Goal: Information Seeking & Learning: Learn about a topic

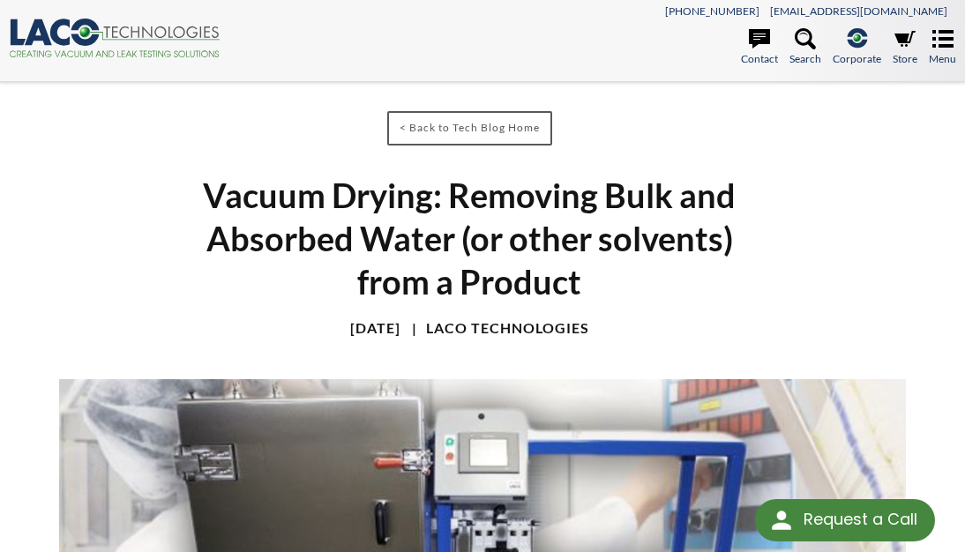
click at [137, 32] on icon ".cls-1{fill:#193661;}.cls-2{fill:#58595b;}.cls-3{fill:url(#radial-gradient);}.c…" at bounding box center [115, 38] width 212 height 39
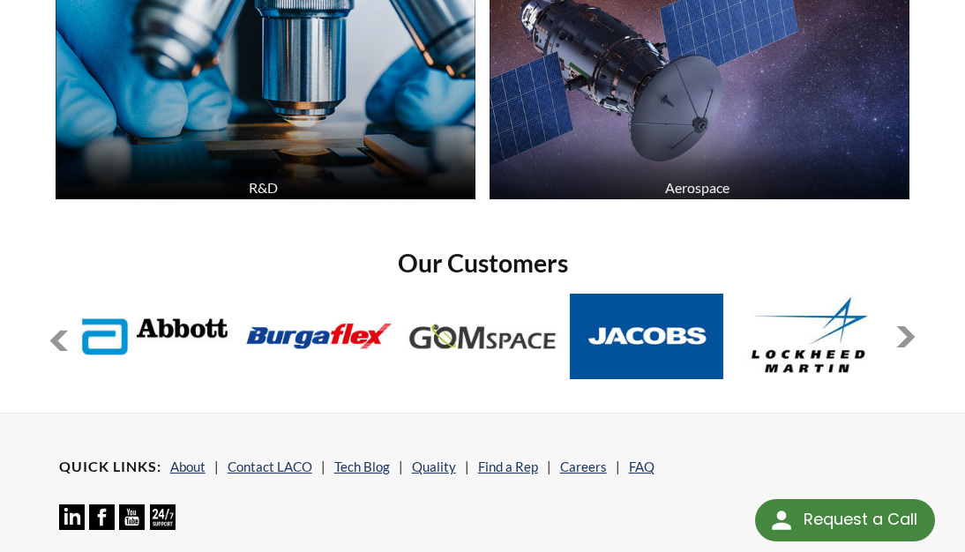
scroll to position [2802, 0]
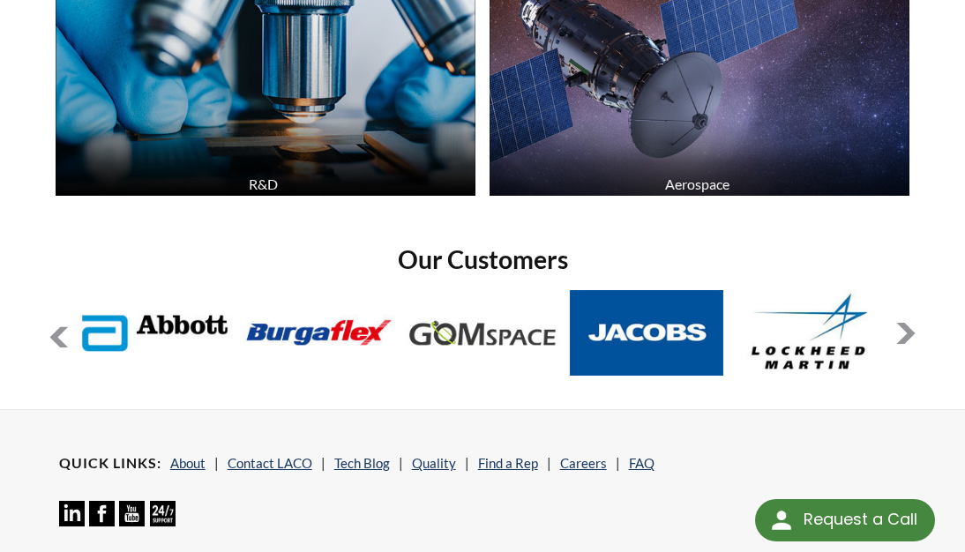
click at [704, 175] on div "Aerospace" at bounding box center [697, 183] width 421 height 17
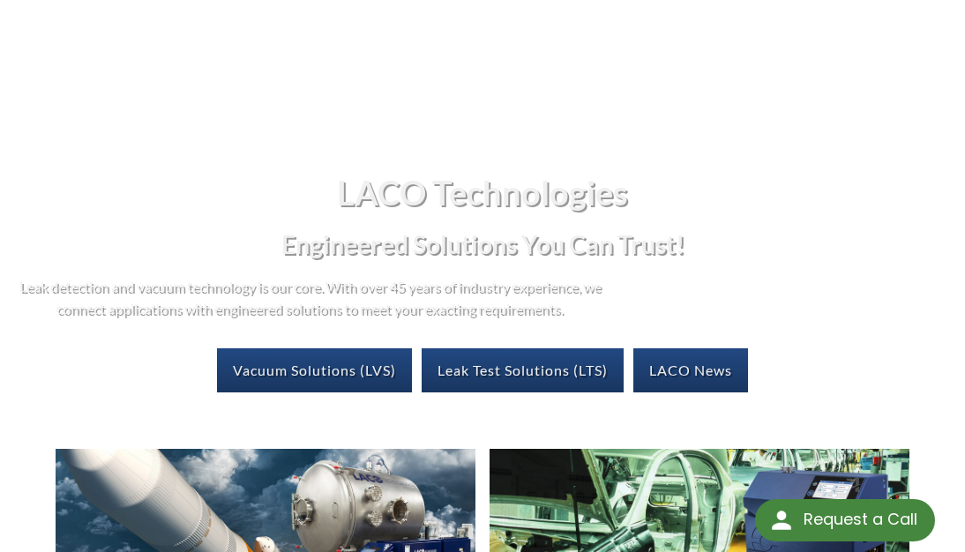
scroll to position [304, 0]
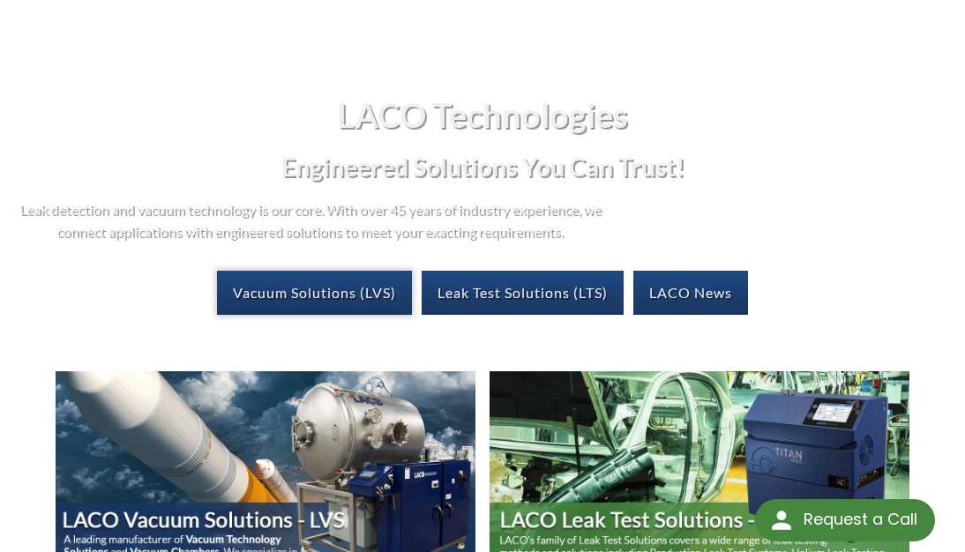
click at [335, 294] on link "Vacuum Solutions (LVS)" at bounding box center [314, 293] width 195 height 44
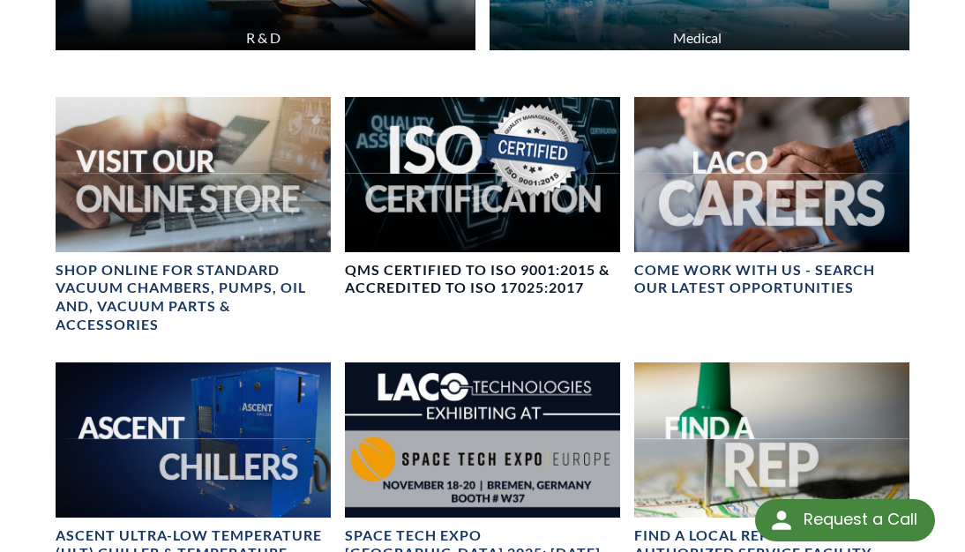
scroll to position [1281, 0]
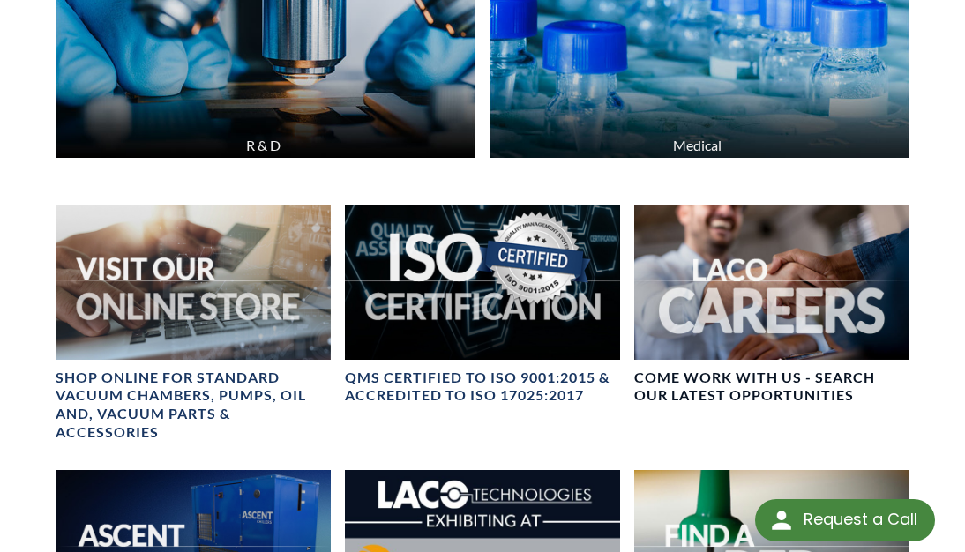
click at [734, 332] on img at bounding box center [771, 282] width 275 height 154
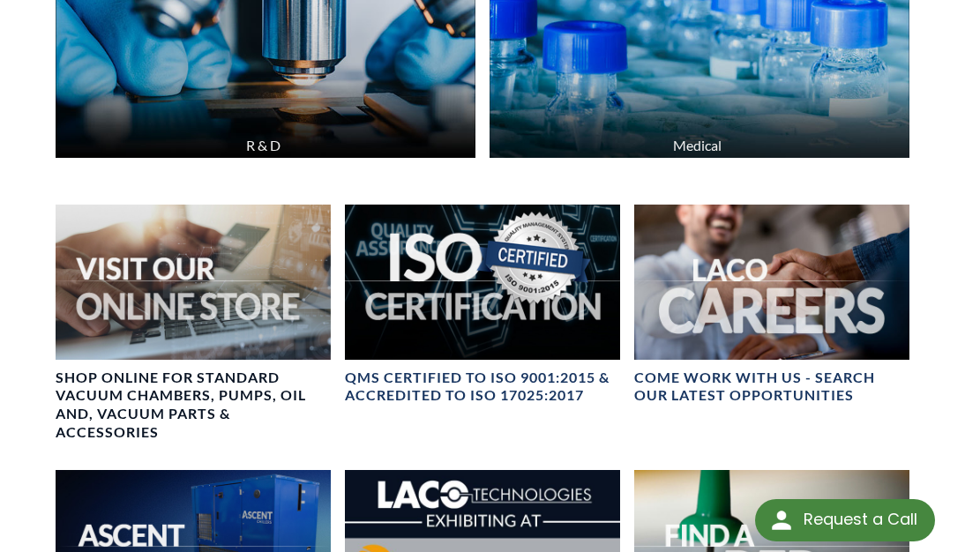
click at [187, 392] on h4 "SHOP ONLINE FOR STANDARD VACUUM CHAMBERS, PUMPS, OIL AND, VACUUM PARTS & ACCESS…" at bounding box center [193, 405] width 275 height 73
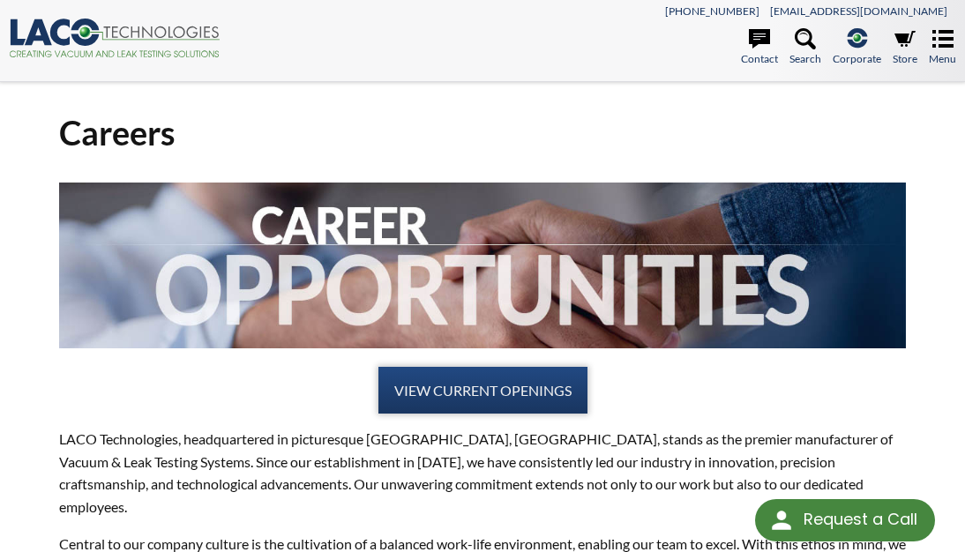
click at [546, 391] on link "VIEW CURRENT OPENINGS" at bounding box center [482, 391] width 209 height 48
